Goal: Information Seeking & Learning: Check status

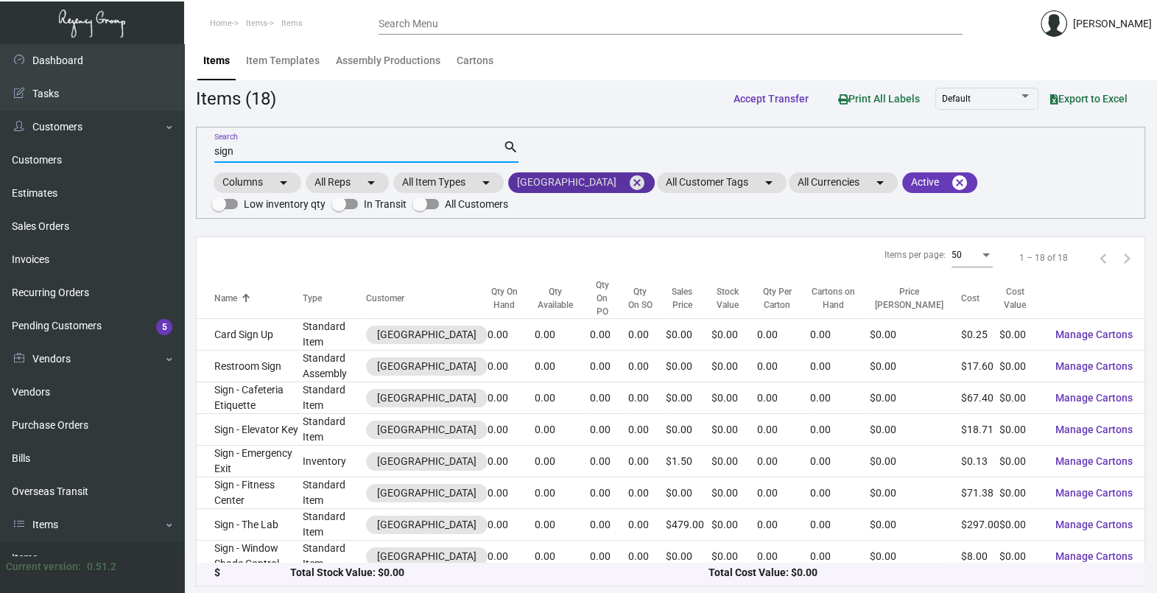
scroll to position [257, 0]
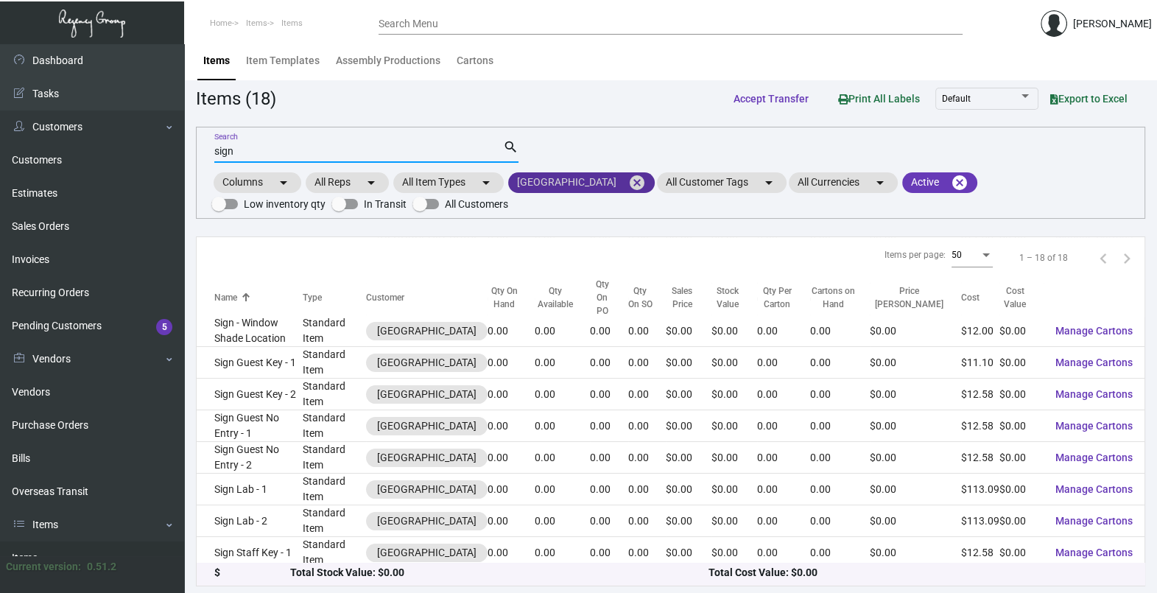
click at [628, 180] on mat-icon "cancel" at bounding box center [637, 183] width 18 height 18
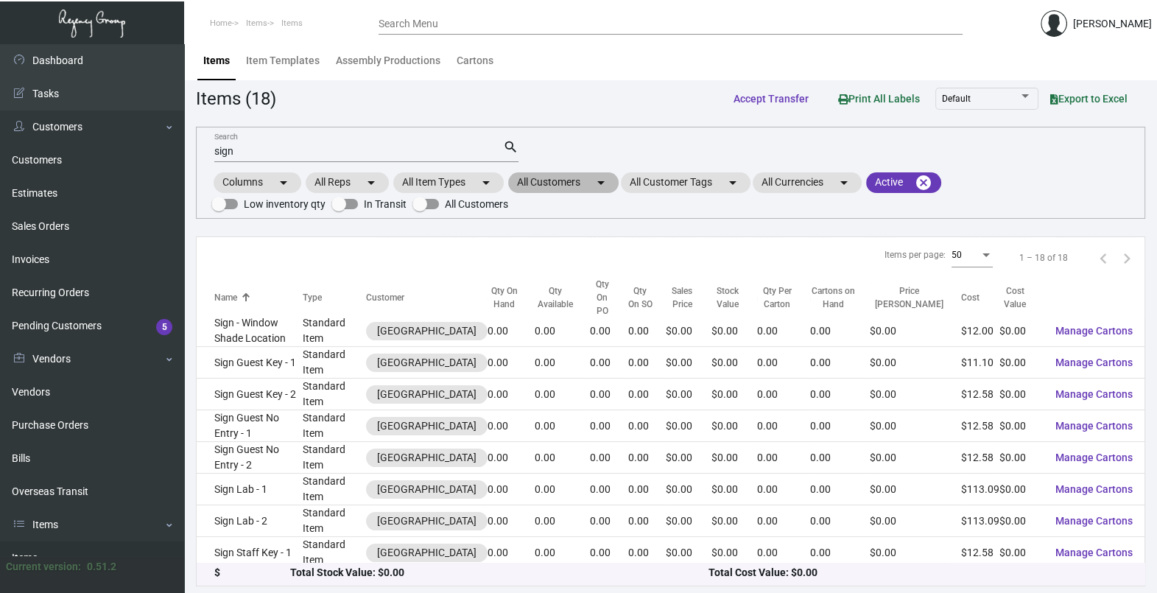
click at [573, 181] on mat-chip "All Customers arrow_drop_down" at bounding box center [563, 182] width 110 height 21
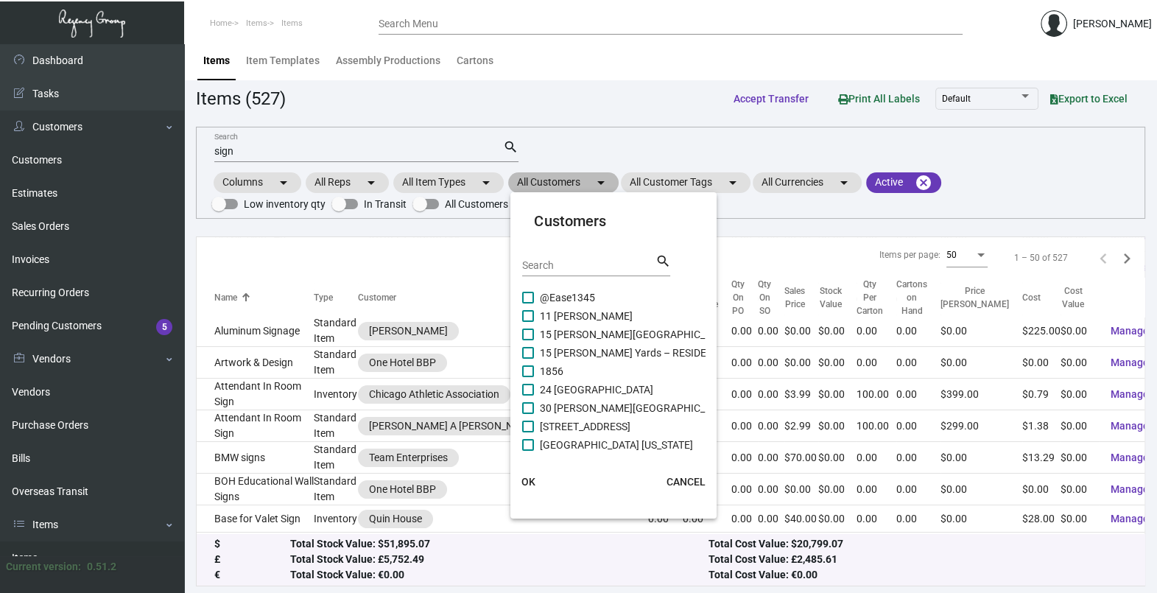
scroll to position [270, 0]
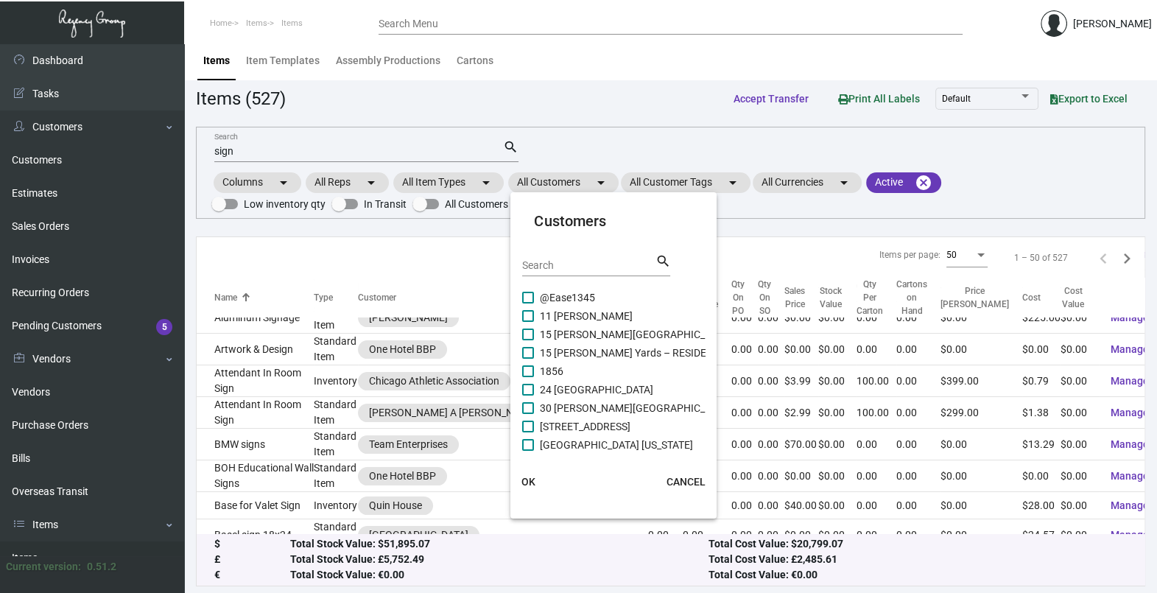
click at [558, 265] on input "Search" at bounding box center [588, 266] width 133 height 12
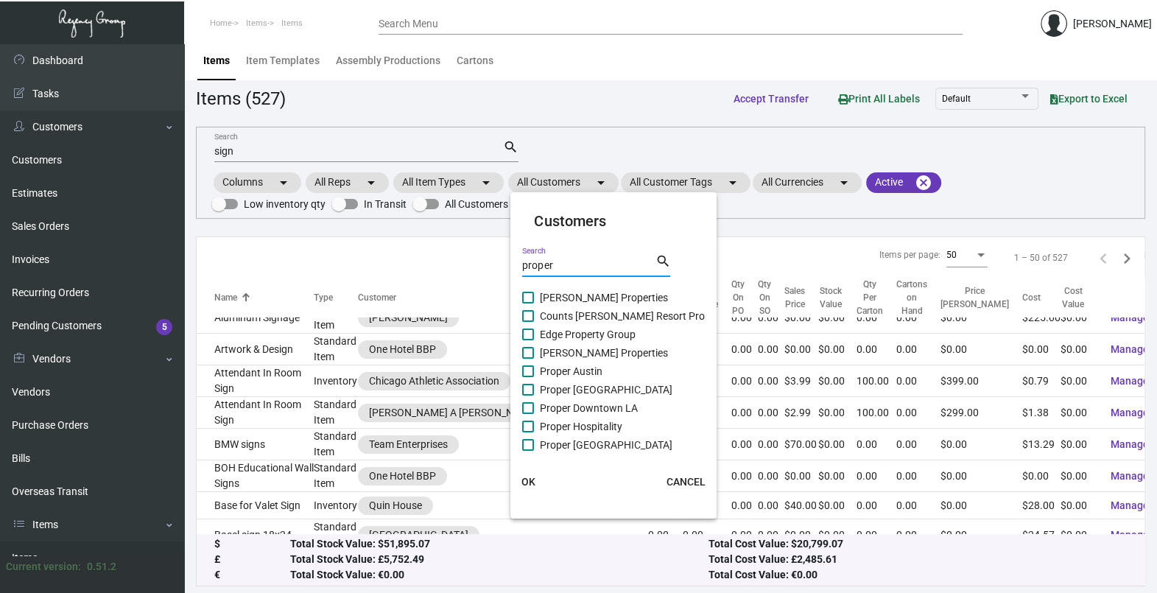
type input "proper"
click at [602, 430] on span "Proper Hospitality" at bounding box center [581, 427] width 82 height 18
click at [528, 432] on input "Proper Hospitality" at bounding box center [527, 432] width 1 height 1
checkbox input "true"
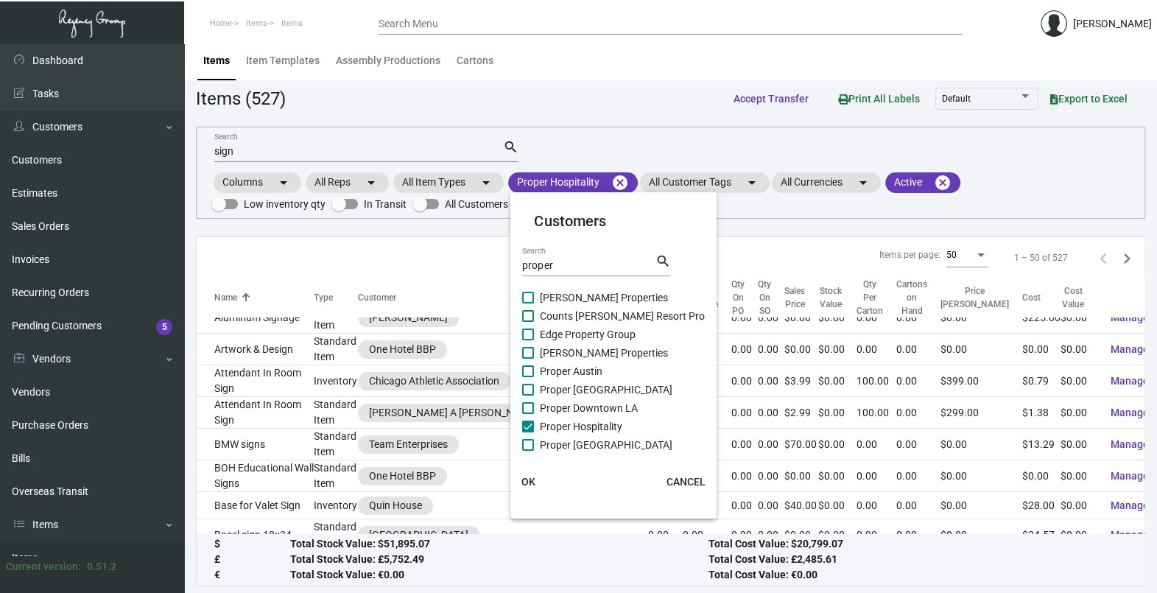
click at [523, 476] on span "OK" at bounding box center [528, 482] width 14 height 12
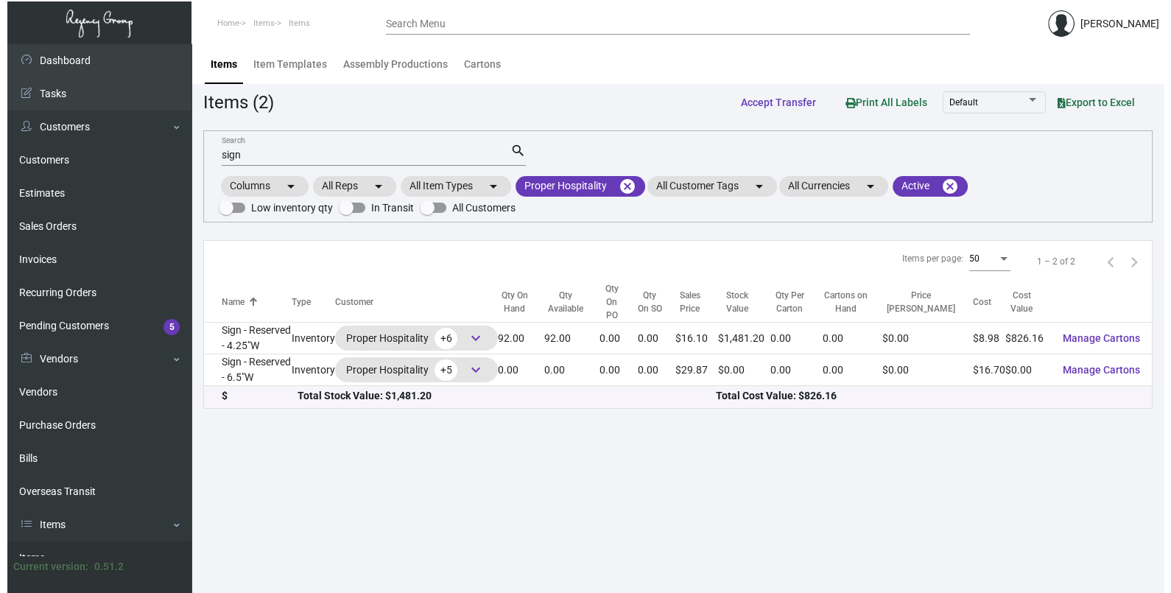
scroll to position [0, 0]
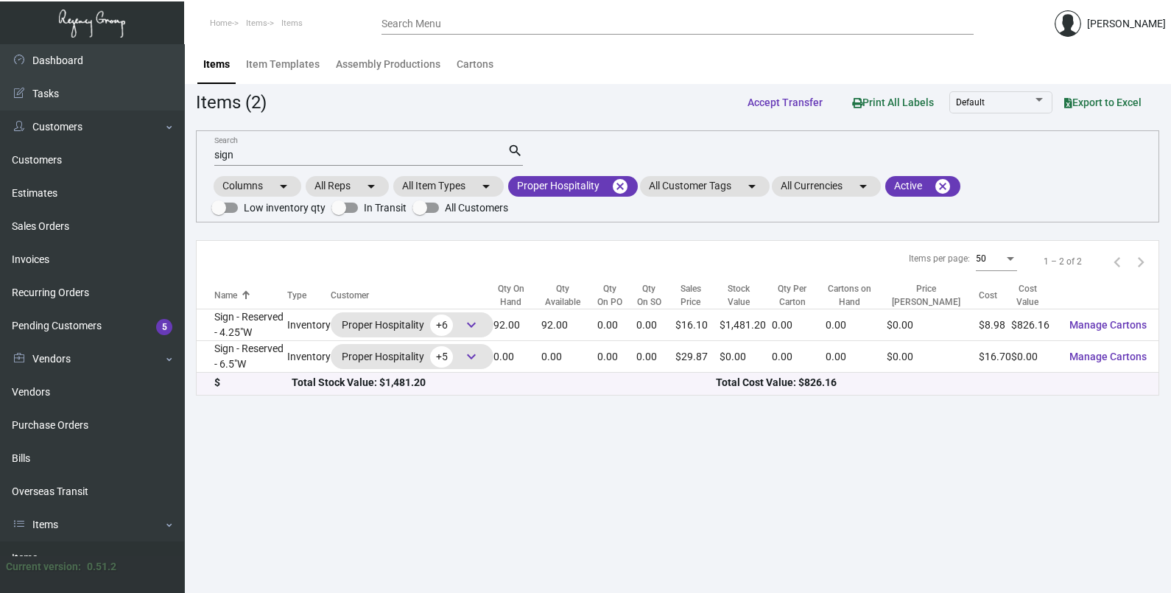
click at [258, 147] on div "sign Search" at bounding box center [360, 154] width 293 height 23
type input "s"
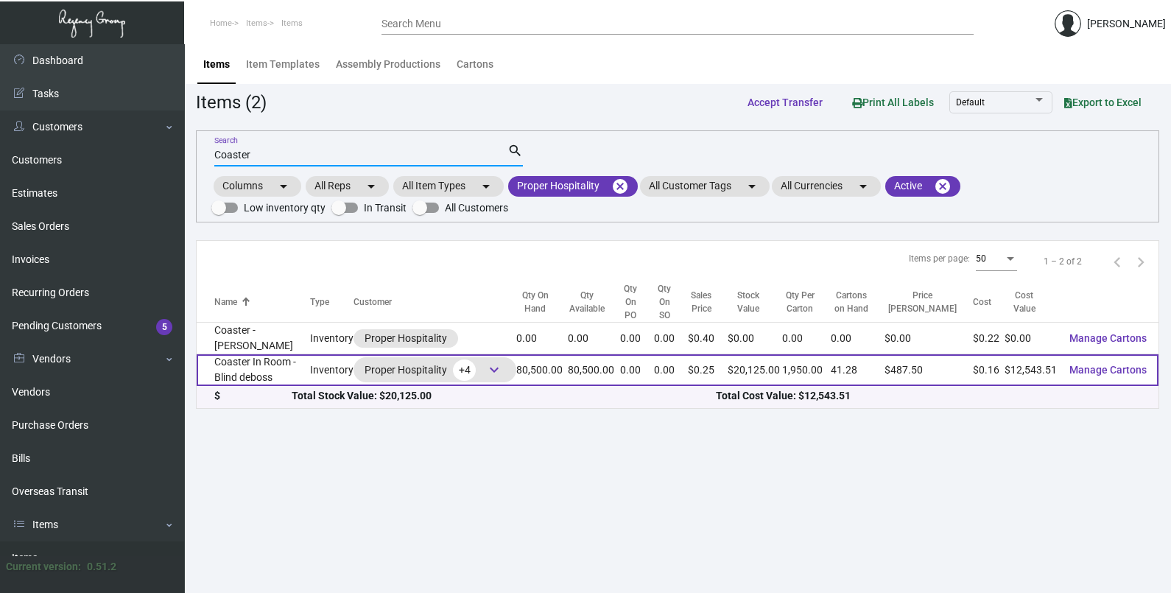
type input "Coaster"
click at [281, 360] on td "Coaster In Room - Blind deboss" at bounding box center [253, 370] width 113 height 32
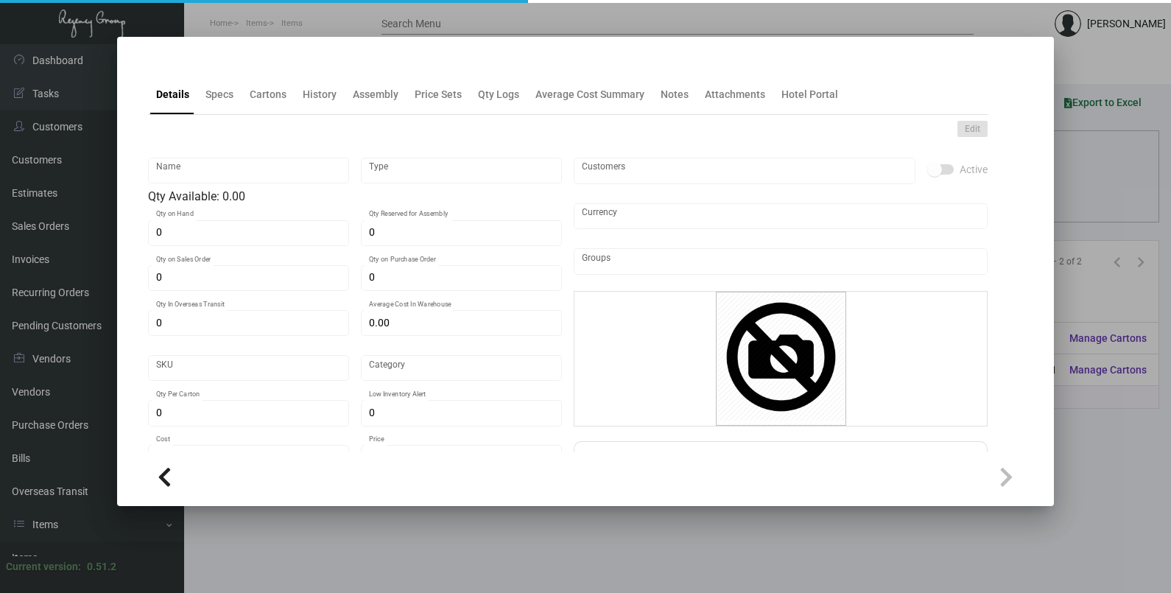
type input "Coaster In Room - Blind deboss"
type input "Inventory"
type input "80,500"
type input "$ 1.24883"
type input "943-Coaster-91-INV"
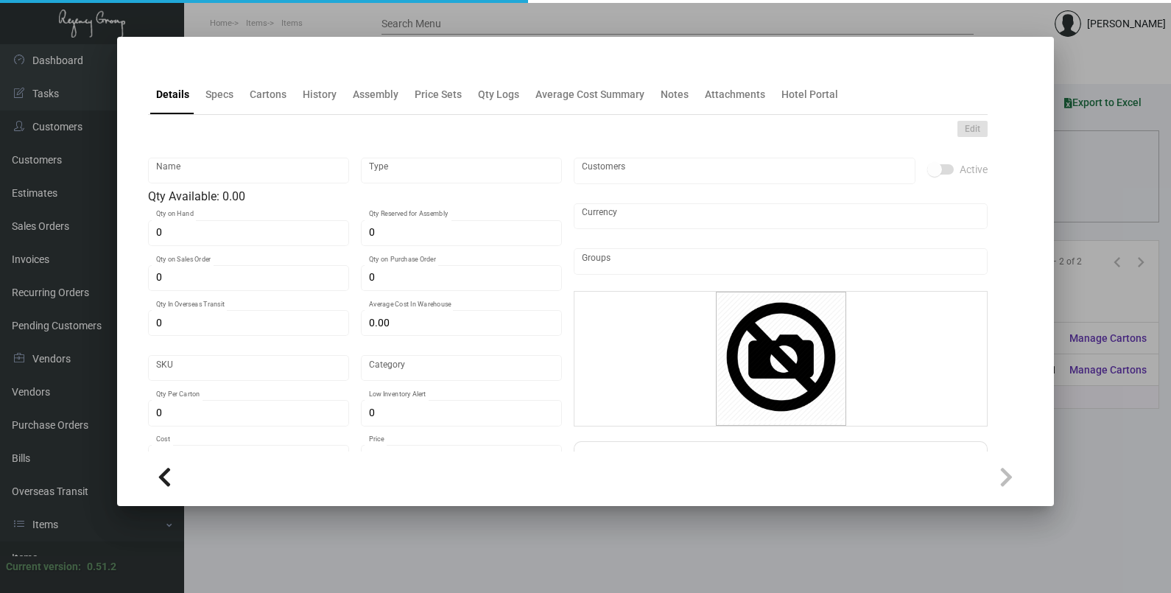
type input "Standard"
type input "1,950"
type input "10,000"
type input "$ 0.15582"
type input "$ 0.25"
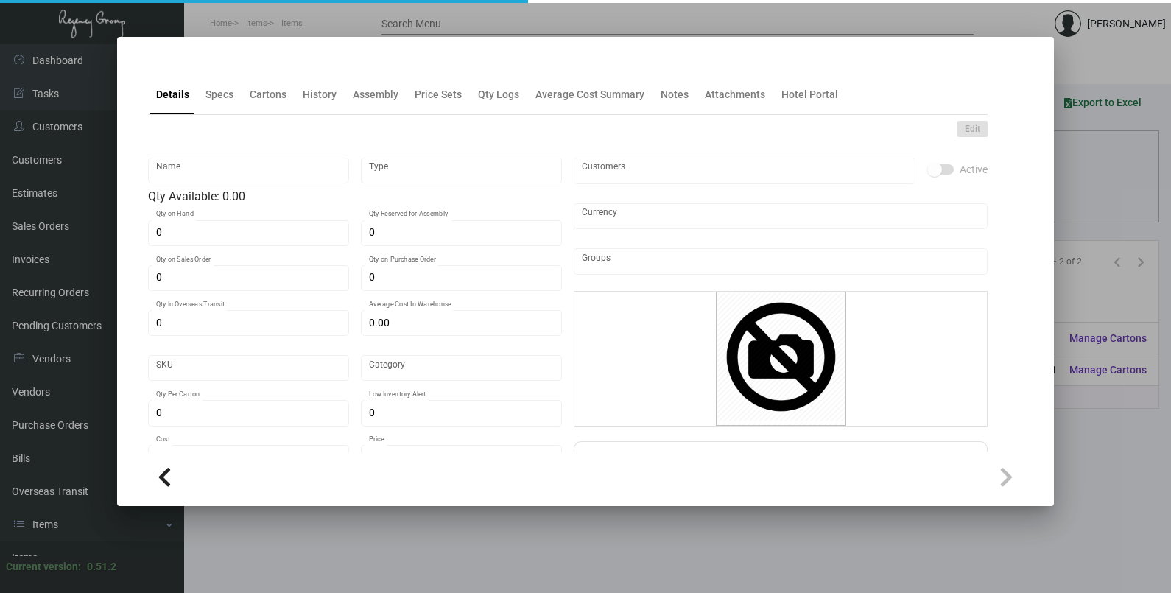
checkbox input "true"
type input "United States Dollar $"
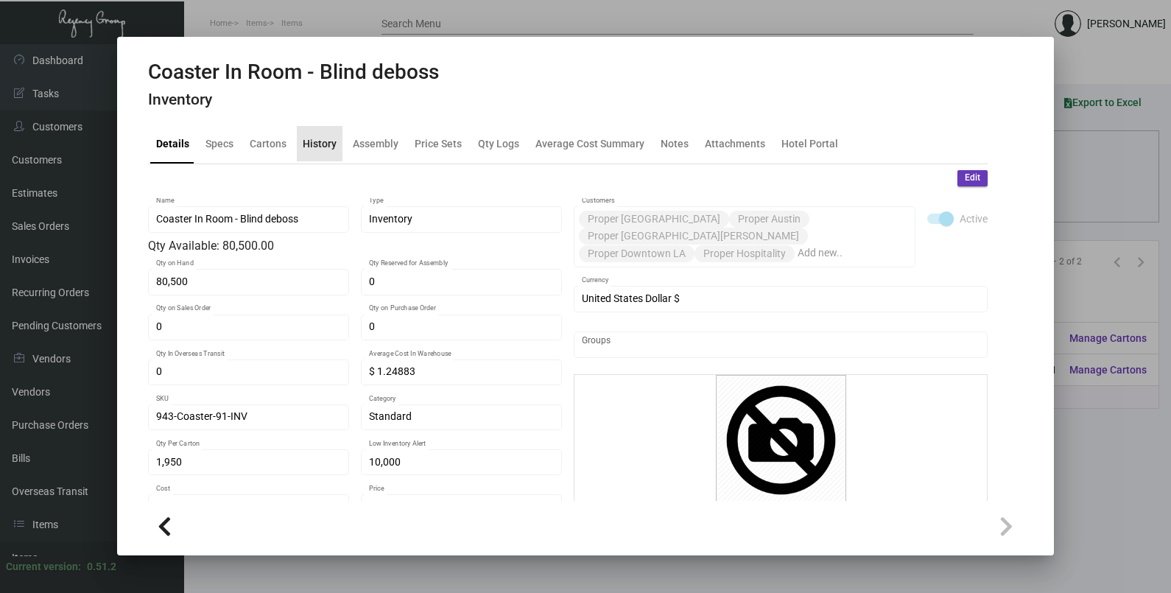
click at [320, 147] on div "History" at bounding box center [320, 143] width 34 height 15
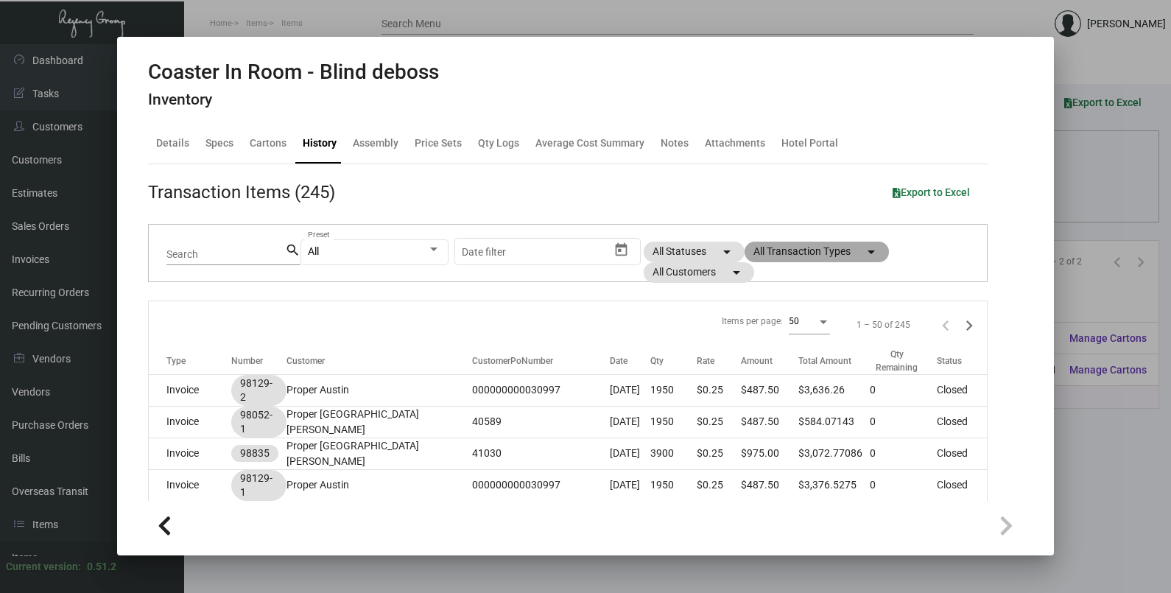
click at [795, 254] on mat-chip "All Transaction Types arrow_drop_down" at bounding box center [817, 252] width 144 height 21
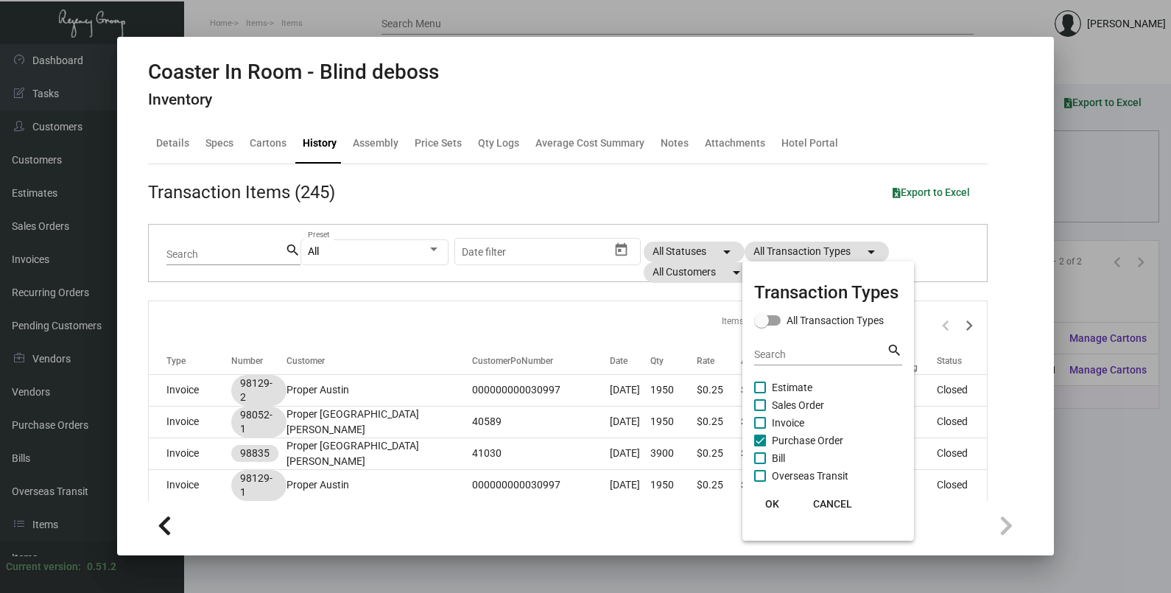
click at [803, 434] on span "Purchase Order" at bounding box center [807, 441] width 71 height 18
click at [760, 446] on input "Purchase Order" at bounding box center [759, 446] width 1 height 1
click at [803, 434] on span "Purchase Order" at bounding box center [807, 441] width 71 height 18
click at [760, 446] on input "Purchase Order" at bounding box center [759, 446] width 1 height 1
checkbox input "true"
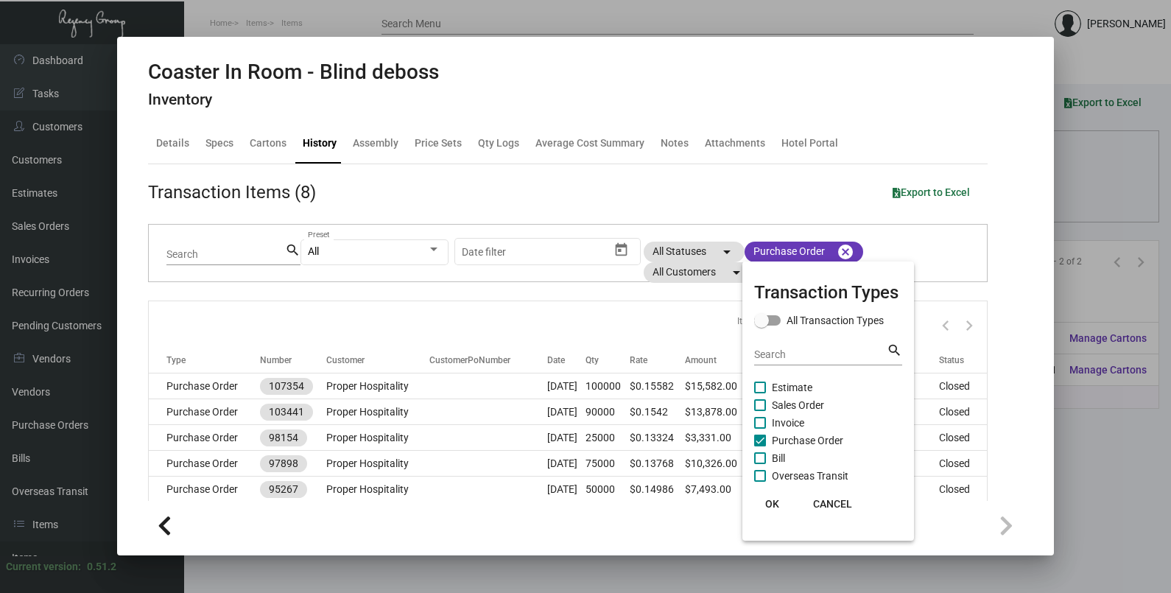
click at [775, 499] on span "OK" at bounding box center [772, 504] width 14 height 12
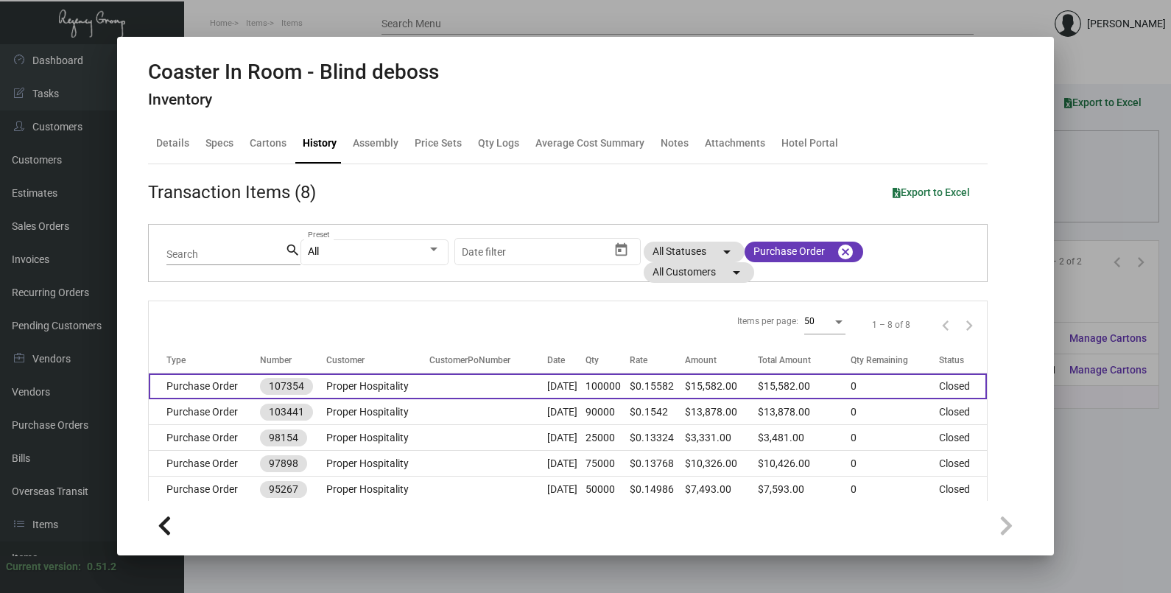
click at [485, 387] on td at bounding box center [488, 386] width 118 height 26
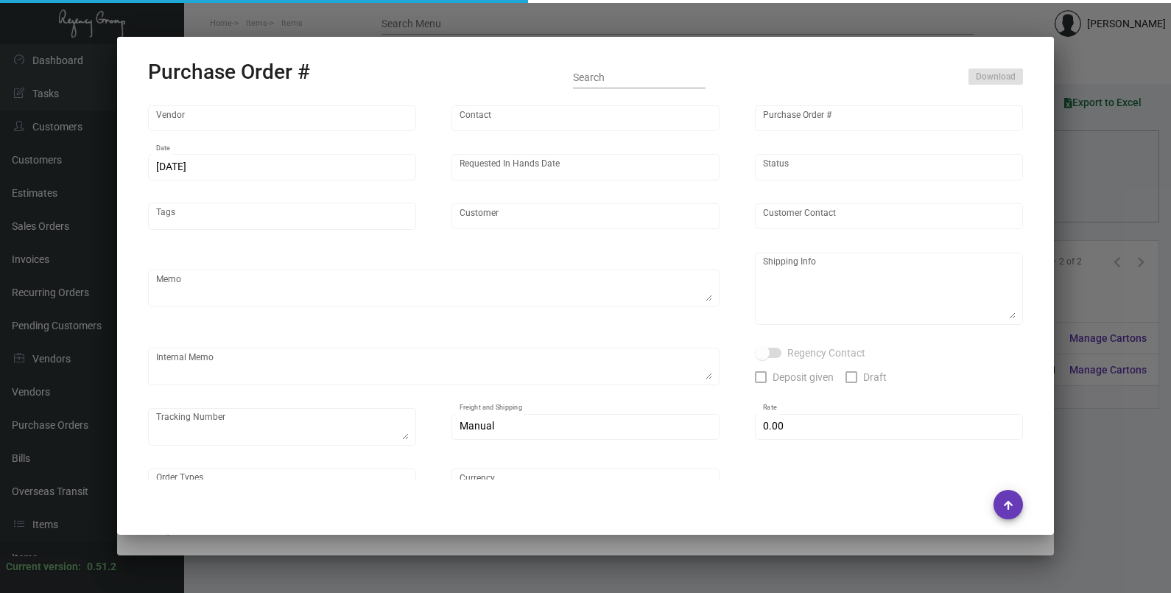
type input "Evergreen Manufacturing"
type input "[PERSON_NAME]"
type input "107354"
type input "[DATE]"
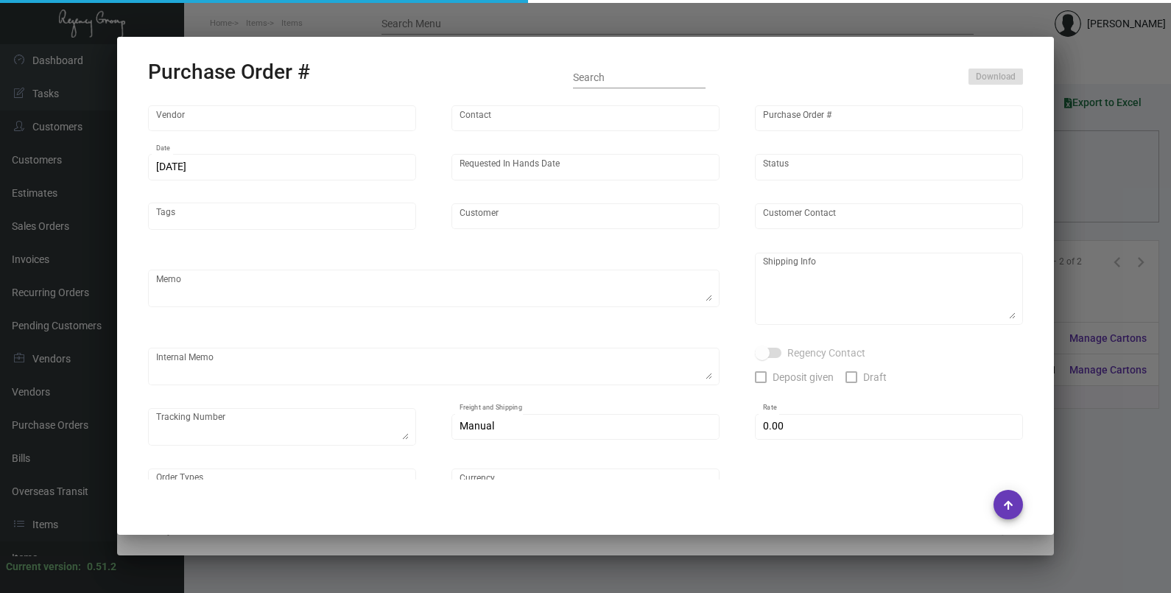
type input "Proper Hospitality"
type textarea "Quote # 0524-056-D / Reorder PO# 103441 / Please reach out to Manny for LTL."
type textarea "Regency Group LA [STREET_ADDRESS]"
type textarea "9/13 ' Mill has at this time we have 1,475 sheets on hand. Another 900 due in, …"
checkbox input "true"
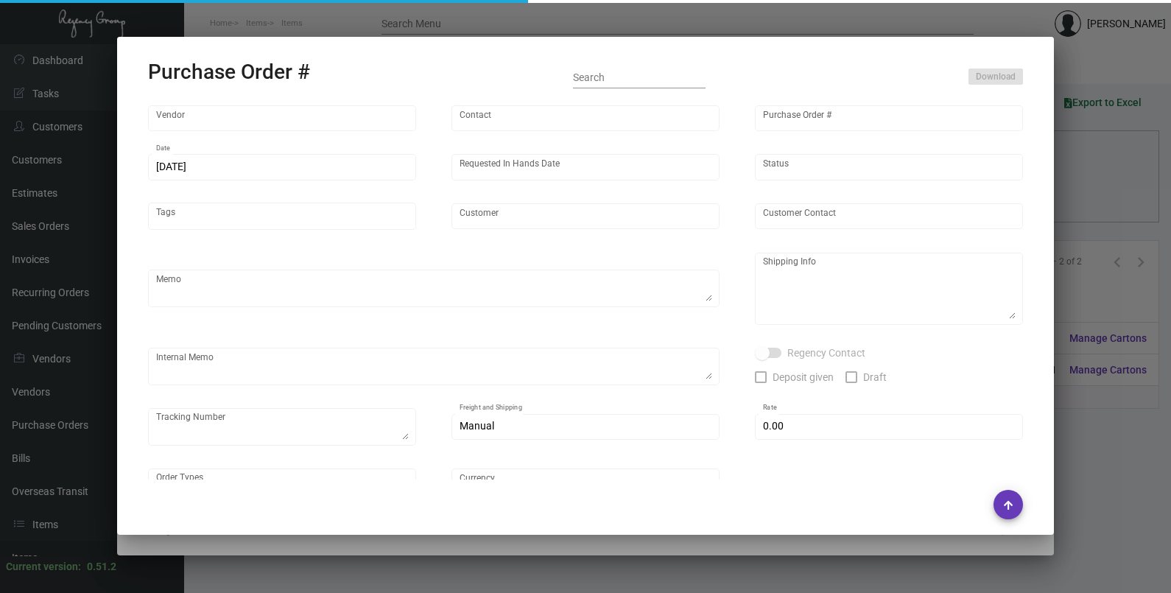
type input "$ 0.00"
type input "United States Dollar $"
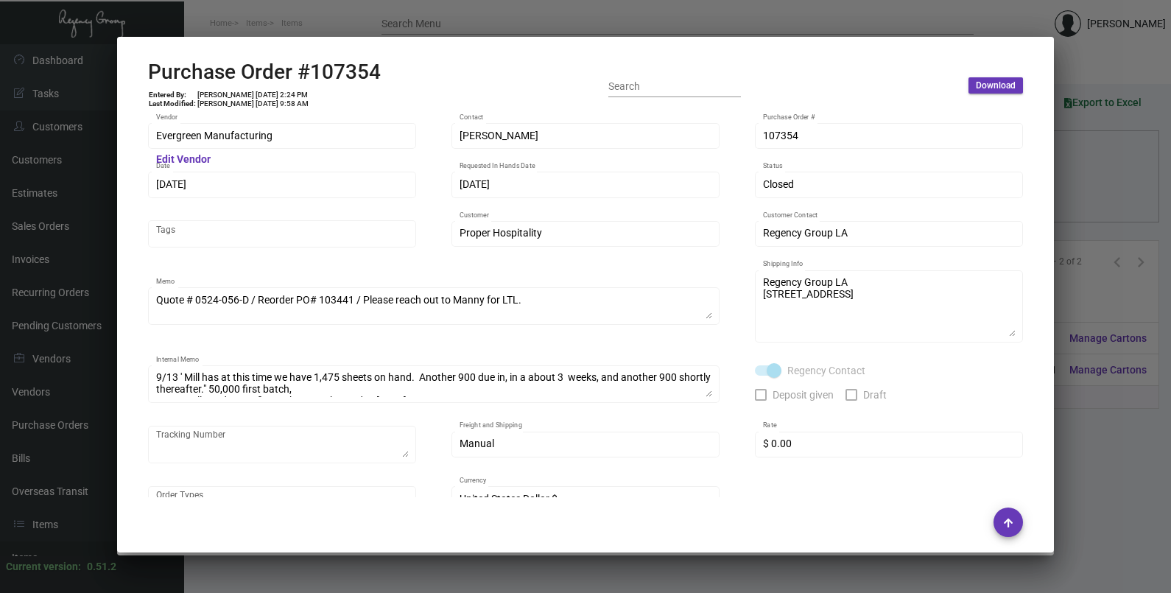
click at [1156, 195] on div at bounding box center [585, 296] width 1171 height 593
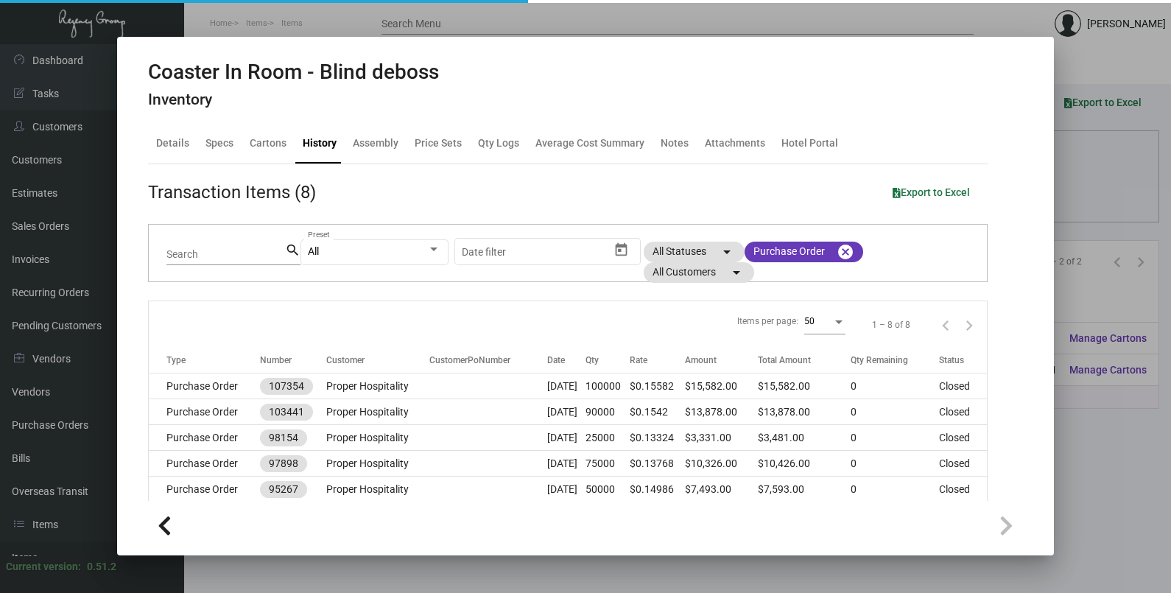
click at [1138, 191] on div at bounding box center [585, 296] width 1171 height 593
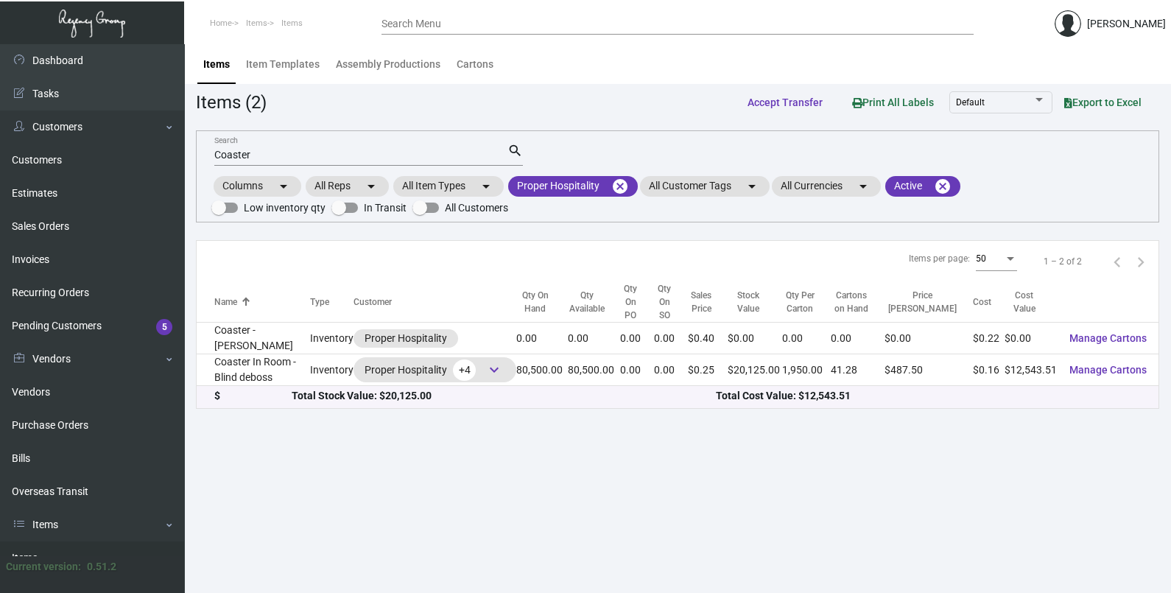
click at [297, 152] on input "Coaster" at bounding box center [360, 155] width 293 height 12
type input "C"
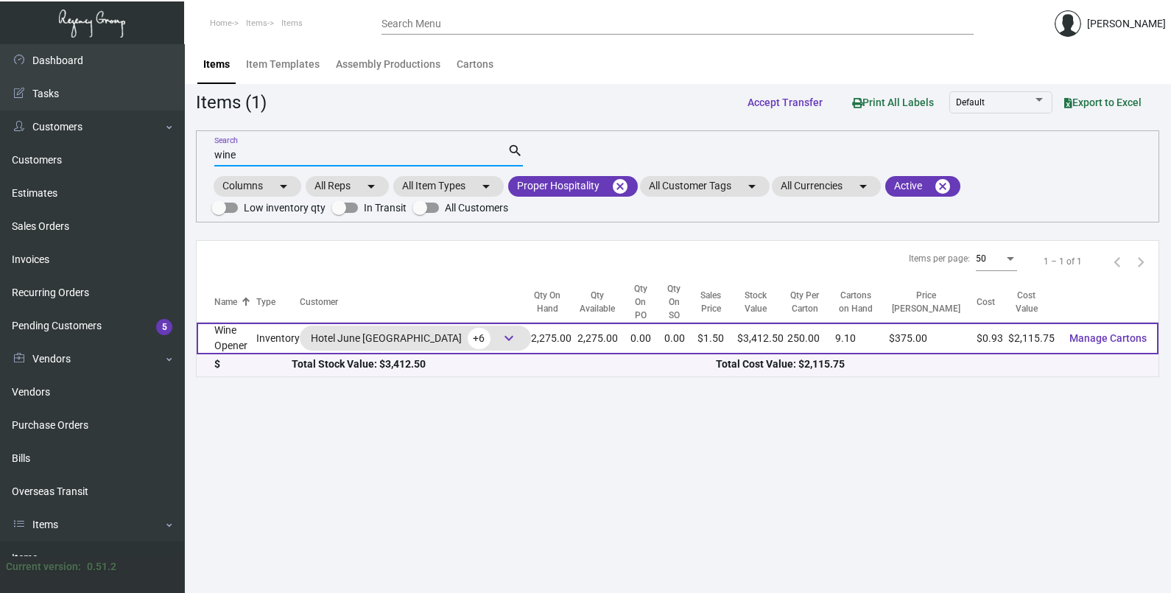
type input "wine"
click at [256, 329] on td "Wine Opener" at bounding box center [227, 339] width 60 height 32
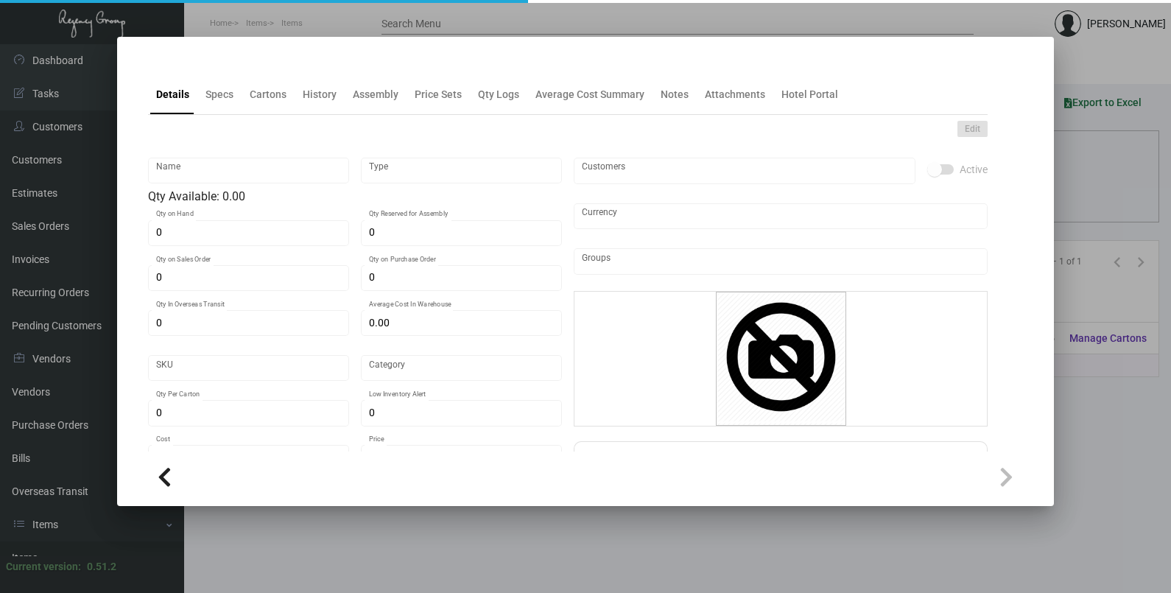
type input "Wine Opener"
type input "Inventory"
type input "2,275"
type input "$ 5.58"
type input "Standard"
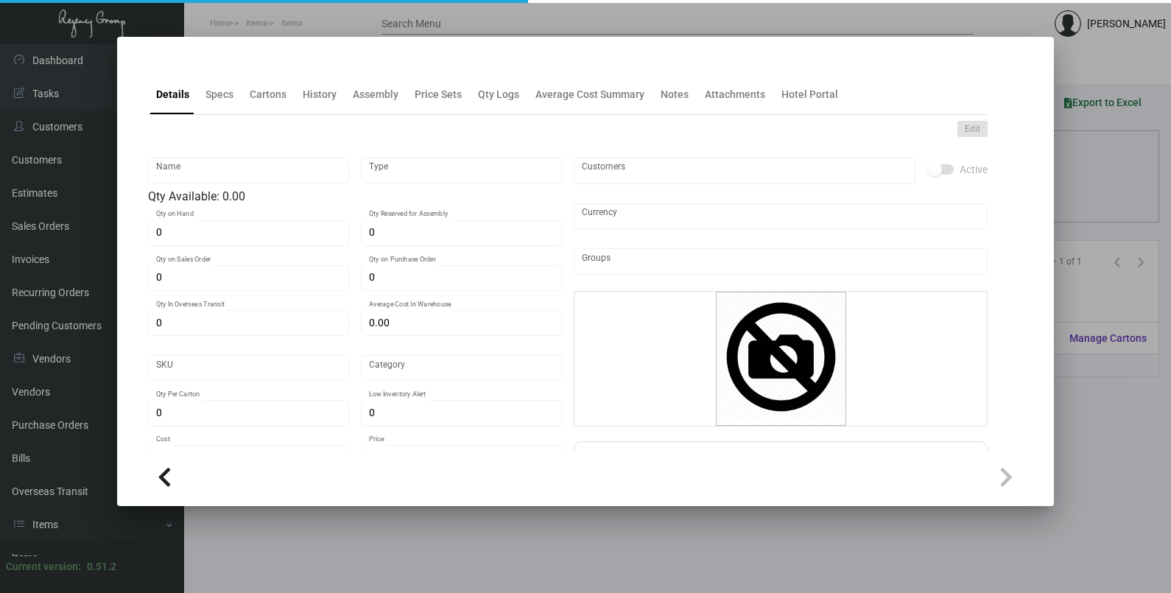
type input "250"
type input "$ 0.93"
type input "$ 1.50"
checkbox input "true"
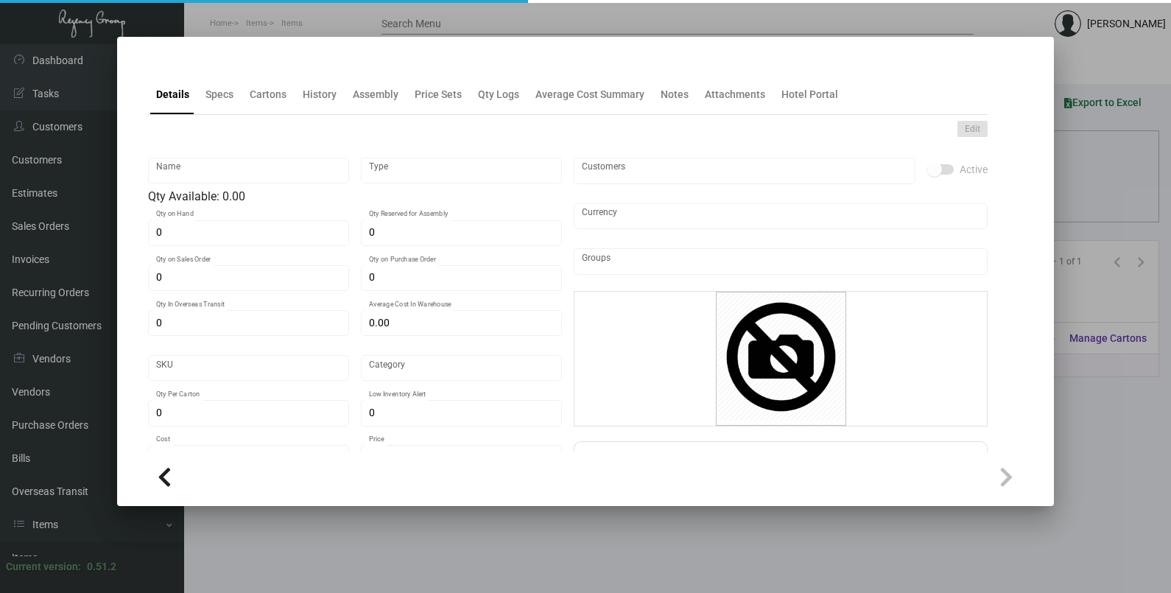
type input "United States Dollar $"
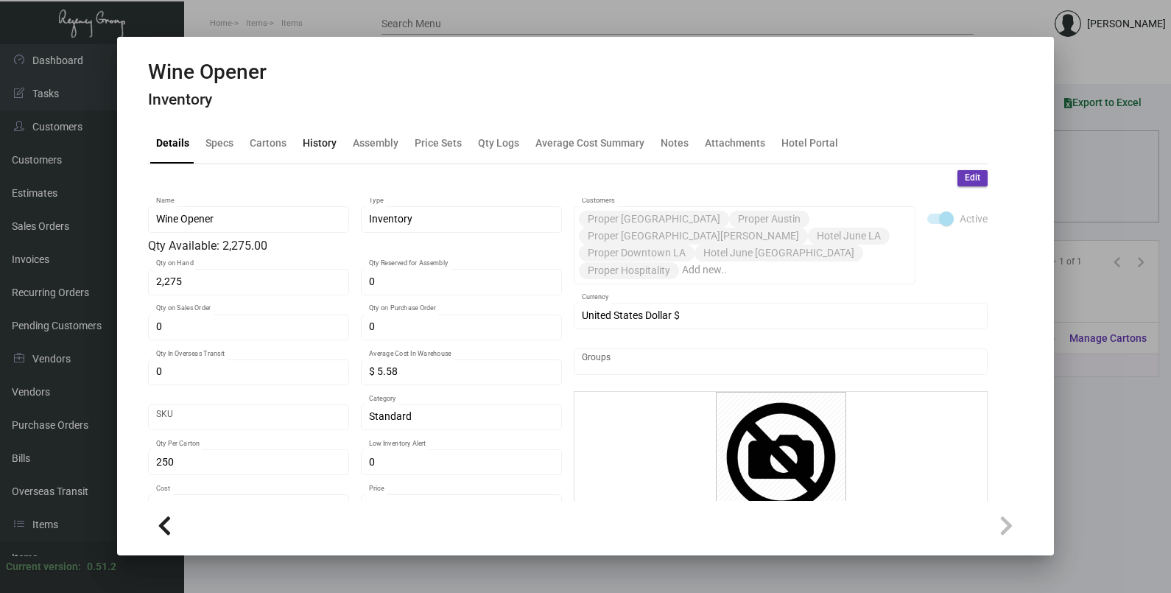
click at [326, 149] on div "History" at bounding box center [320, 143] width 34 height 15
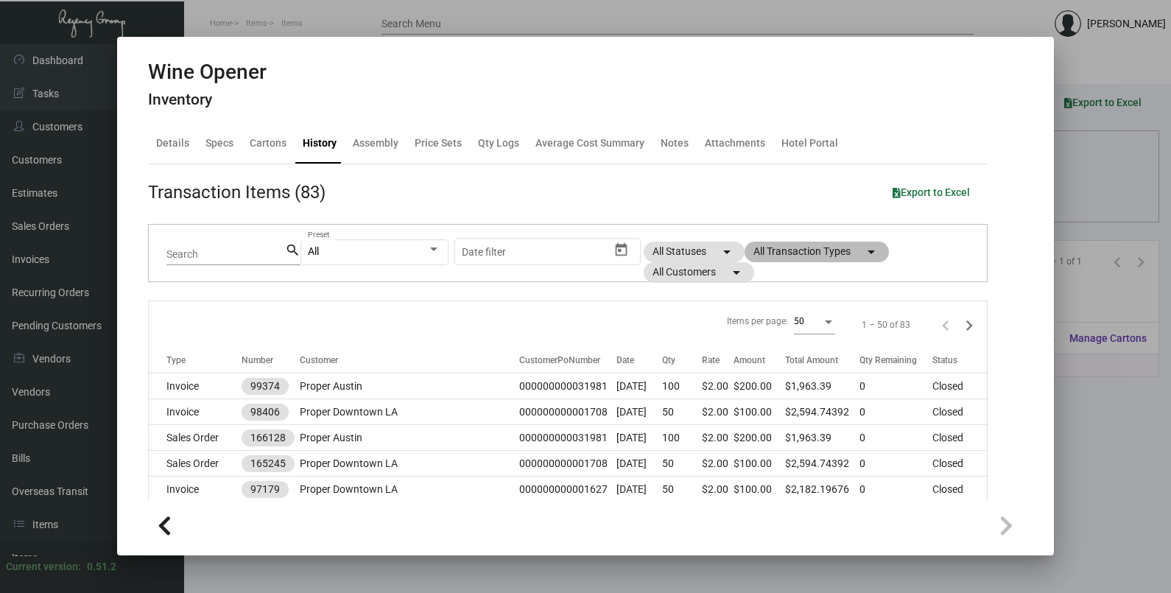
click at [800, 257] on mat-chip "All Transaction Types arrow_drop_down" at bounding box center [817, 252] width 144 height 21
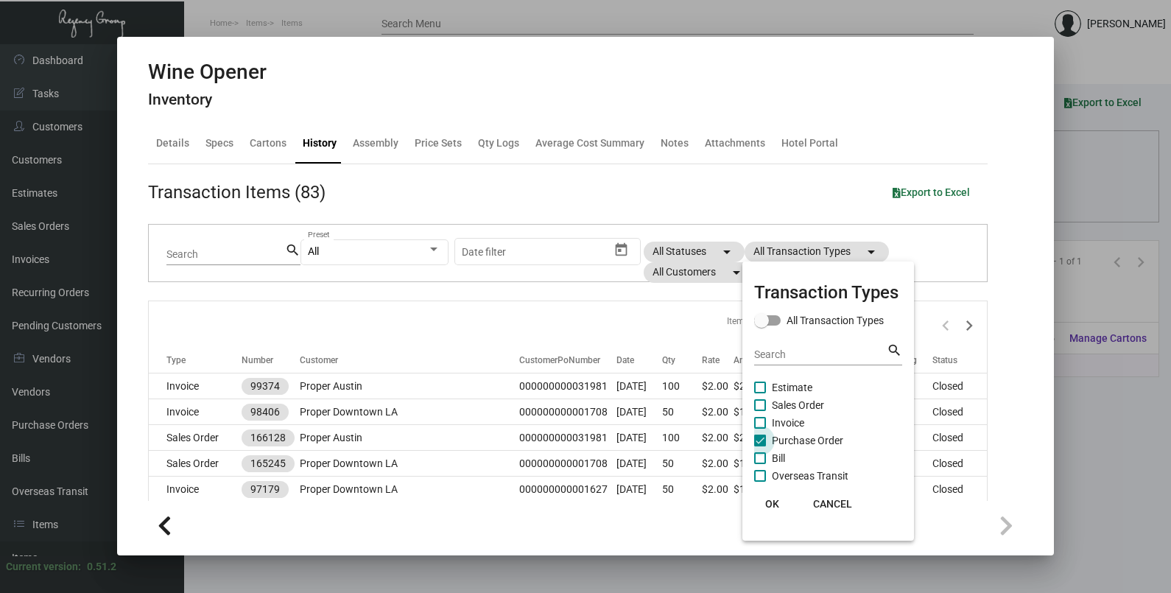
click at [806, 438] on span "Purchase Order" at bounding box center [807, 441] width 71 height 18
click at [760, 446] on input "Purchase Order" at bounding box center [759, 446] width 1 height 1
click at [806, 438] on span "Purchase Order" at bounding box center [807, 441] width 71 height 18
click at [760, 446] on input "Purchase Order" at bounding box center [759, 446] width 1 height 1
checkbox input "true"
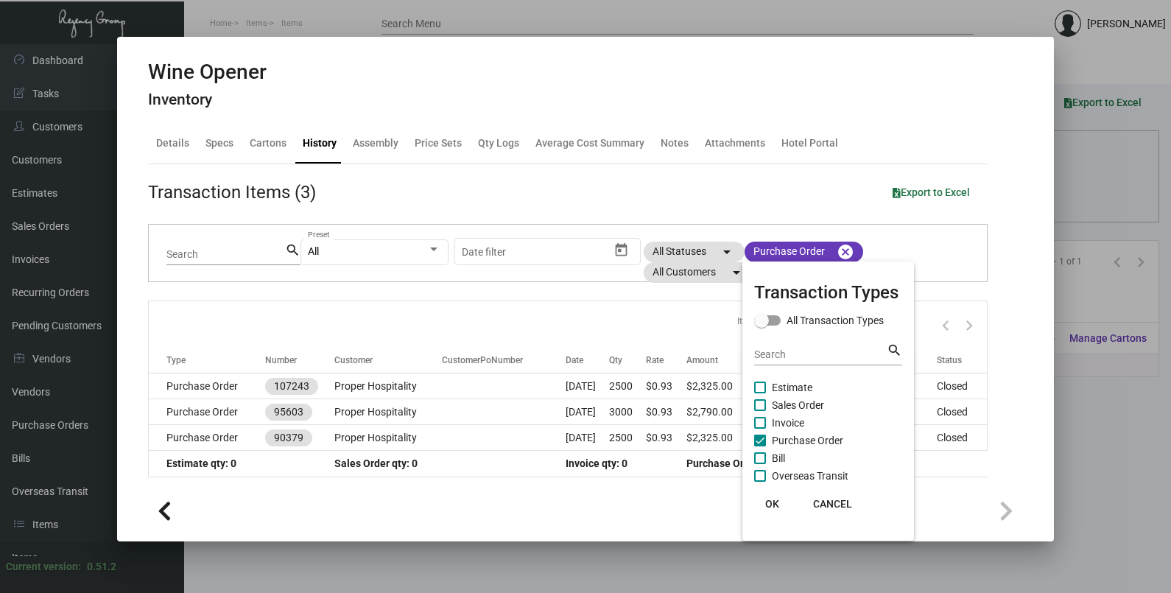
click at [775, 502] on span "OK" at bounding box center [772, 504] width 14 height 12
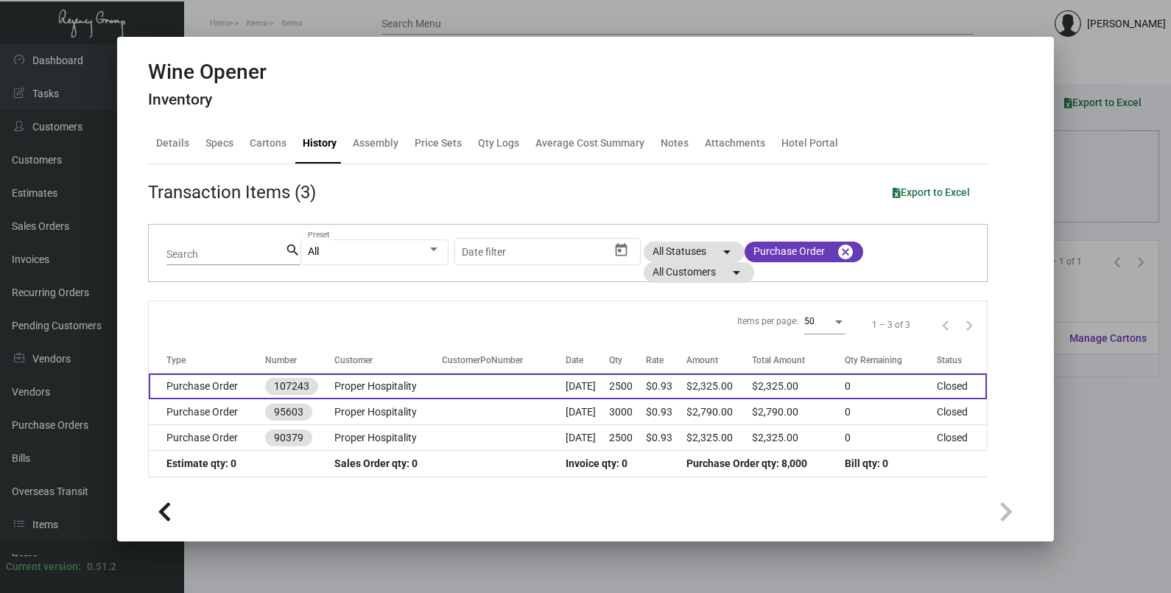
click at [457, 385] on td at bounding box center [503, 386] width 123 height 26
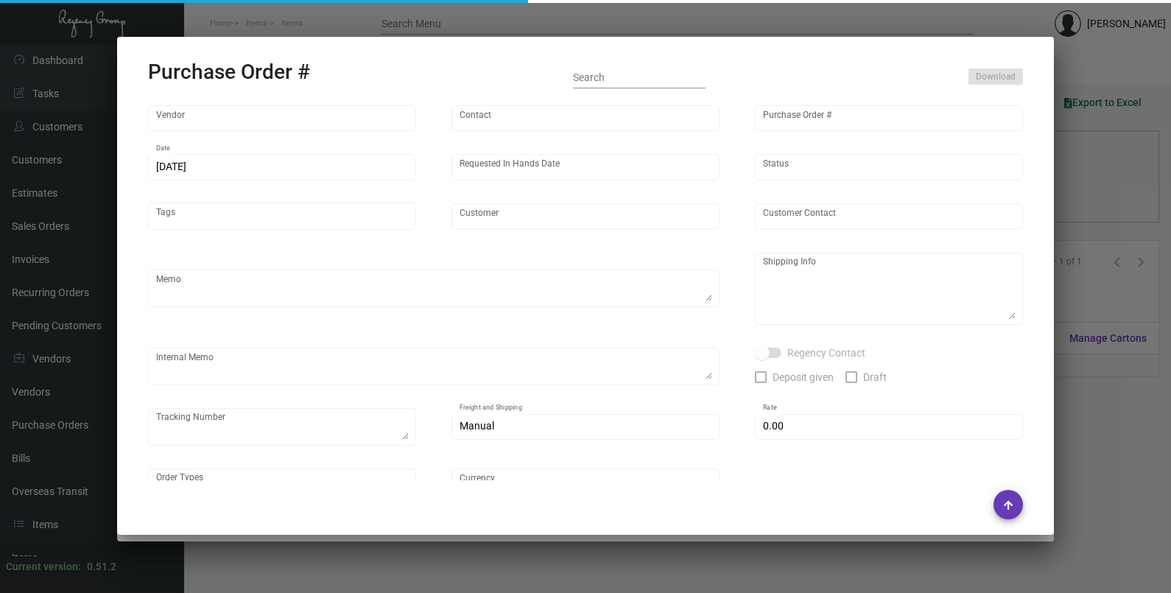
type input "L and L Promos"
type input "[PERSON_NAME]"
type input "107243"
type input "[DATE]"
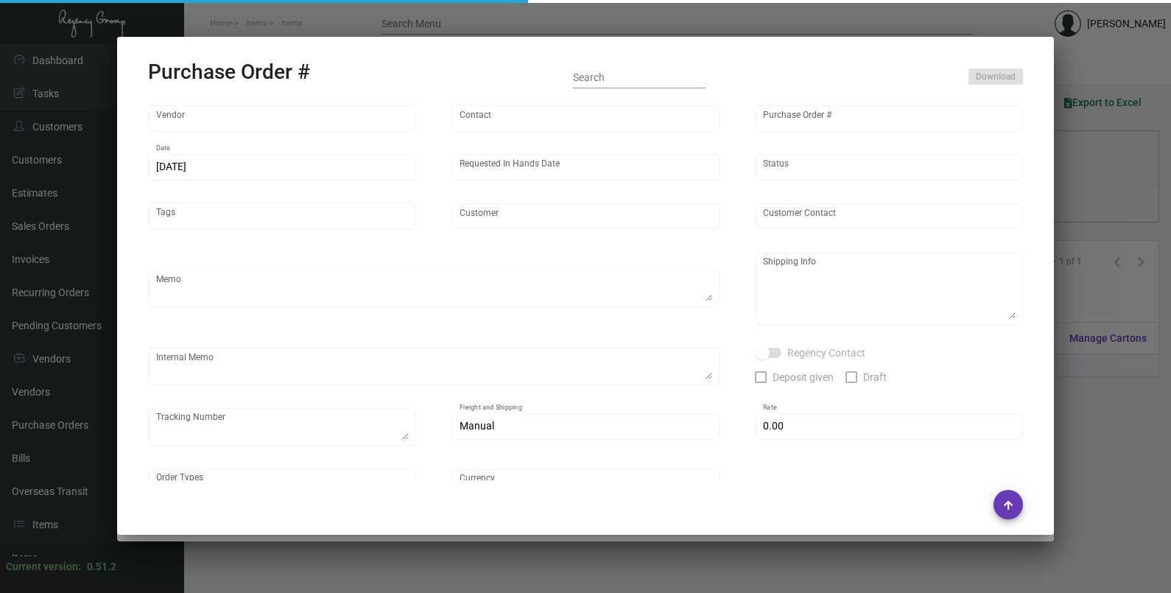
type input "Proper Hospitality"
type textarea "Reorder - Purchase Order #95603 / Via Air"
type textarea "Regency Group LA [STREET_ADDRESS]"
type textarea "9/23 - To LAW - 778749748055 / 778749789423"
checkbox input "true"
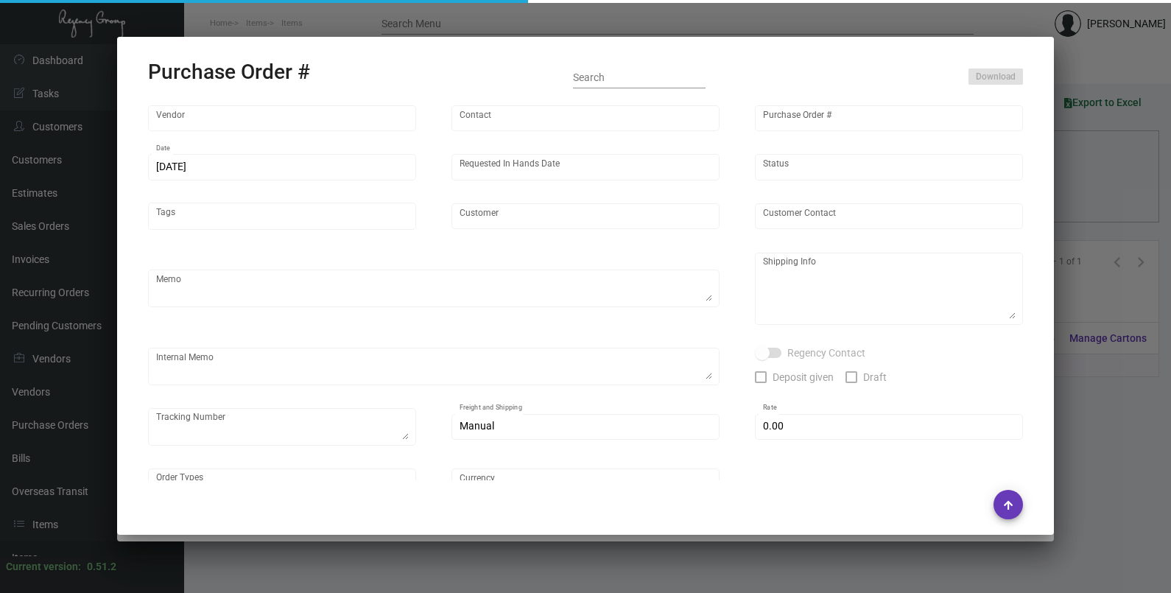
type input "$ 0.00"
type input "United States Dollar $"
